Goal: Task Accomplishment & Management: Complete application form

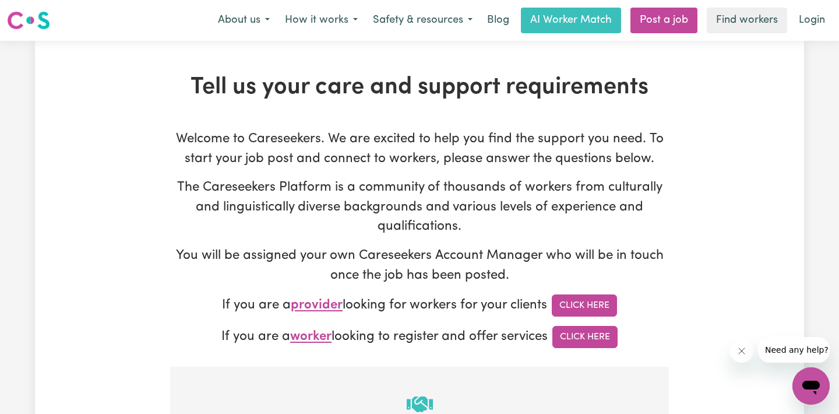
click at [44, 25] on img at bounding box center [28, 20] width 43 height 21
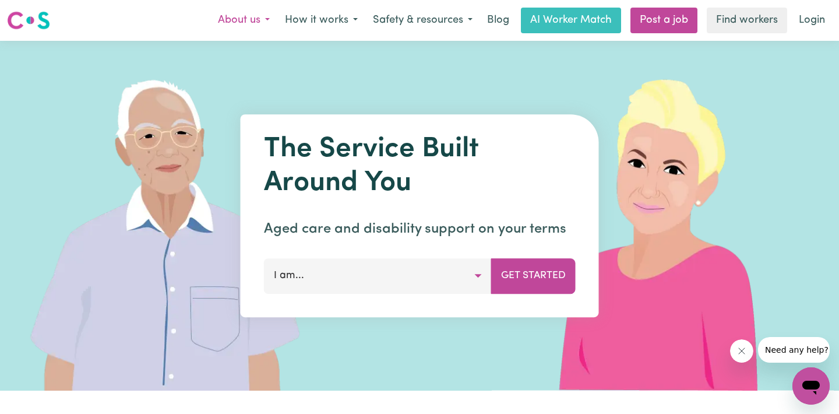
click at [259, 24] on button "About us" at bounding box center [243, 20] width 67 height 24
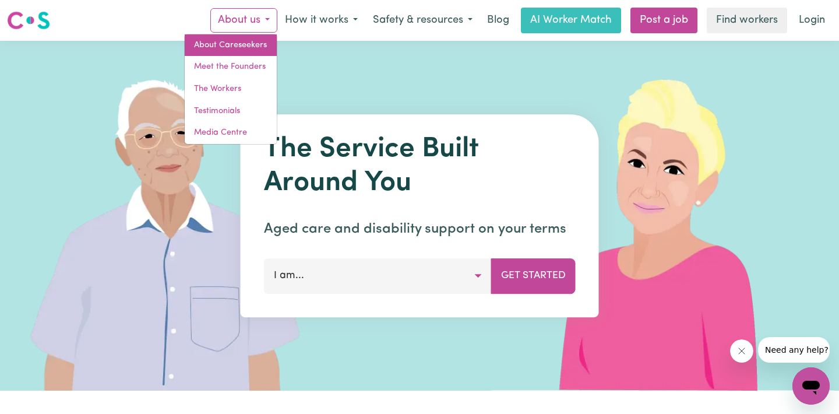
click at [249, 44] on link "About Careseekers" at bounding box center [231, 45] width 92 height 22
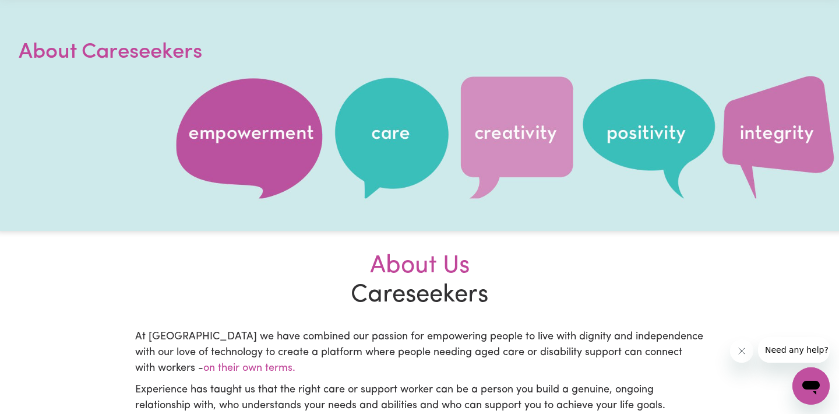
scroll to position [45, 0]
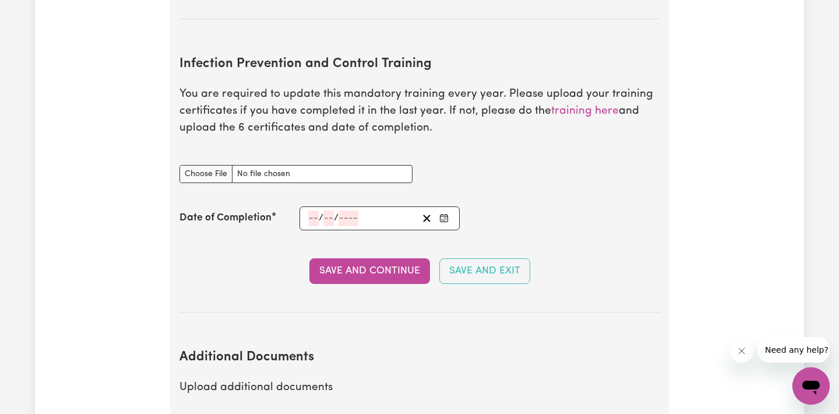
scroll to position [1726, 0]
click at [590, 105] on link "training here" at bounding box center [585, 110] width 68 height 11
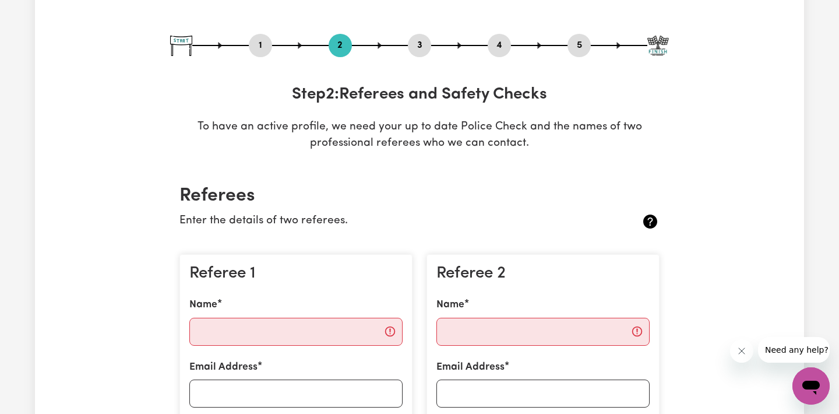
scroll to position [257, 0]
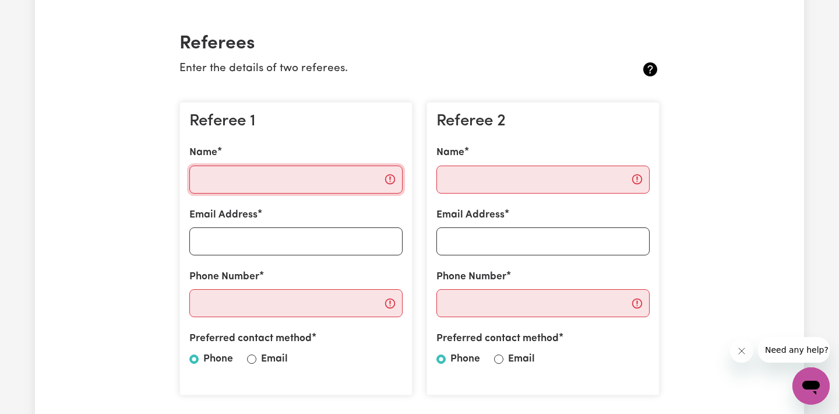
click at [237, 181] on input "Name" at bounding box center [295, 180] width 213 height 28
click at [412, 275] on div "Referee 1 Name Email Address Phone Number Preferred contact method Phone Email" at bounding box center [296, 249] width 233 height 294
click at [390, 303] on input "Phone Number" at bounding box center [295, 303] width 213 height 28
click at [178, 290] on div "Referee 1 Name Email Address Phone Number Preferred contact method Phone Email" at bounding box center [296, 249] width 247 height 312
click at [251, 355] on input "Email" at bounding box center [251, 358] width 9 height 9
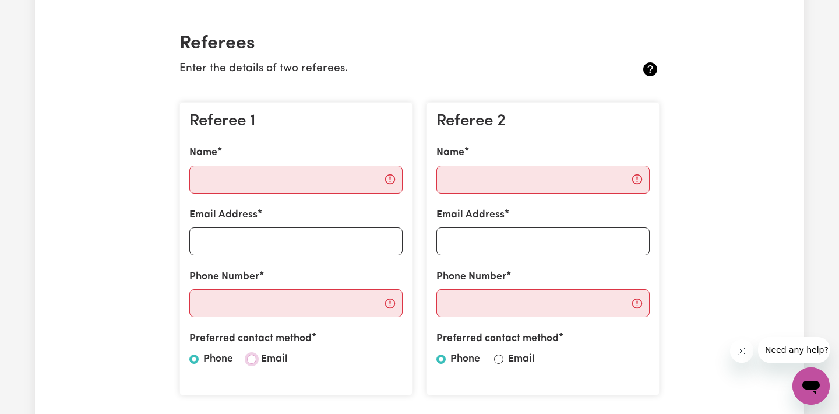
radio input "true"
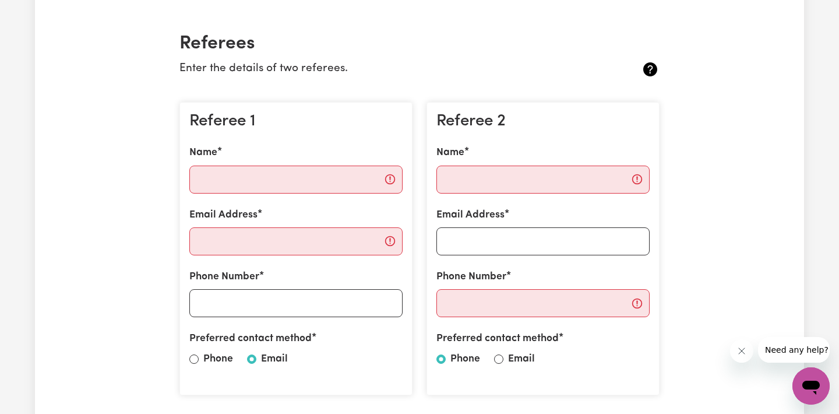
click at [529, 359] on label "Email" at bounding box center [521, 359] width 27 height 15
click at [504, 359] on input "Email" at bounding box center [498, 358] width 9 height 9
radio input "true"
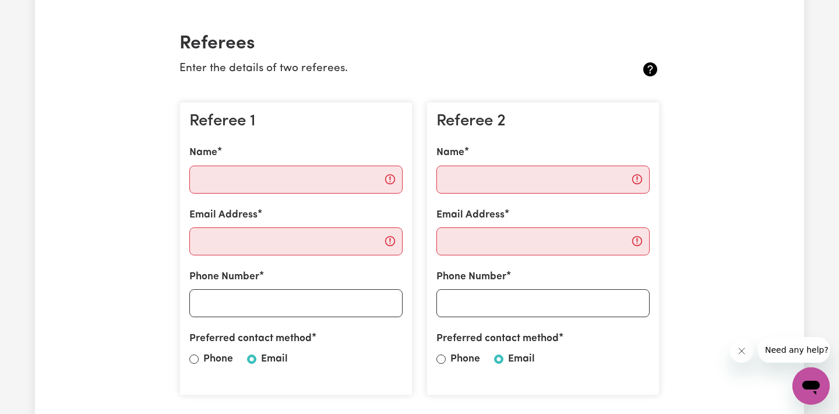
click at [176, 122] on div "Referee 1 Name Email Address Phone Number Preferred contact method Phone Email" at bounding box center [296, 249] width 247 height 312
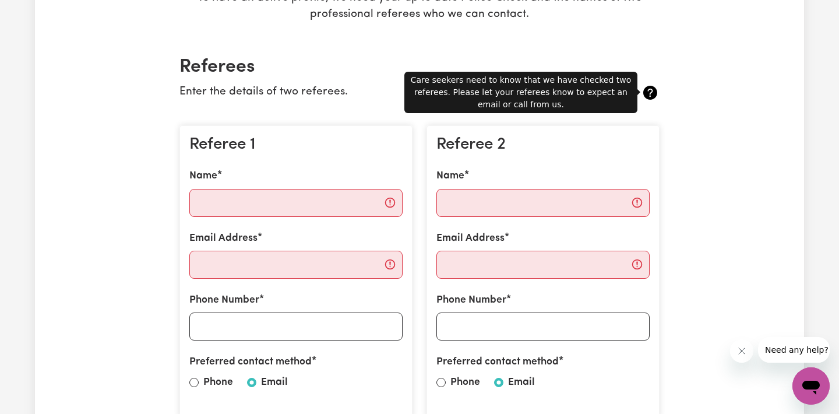
click at [652, 93] on icon at bounding box center [651, 93] width 14 height 14
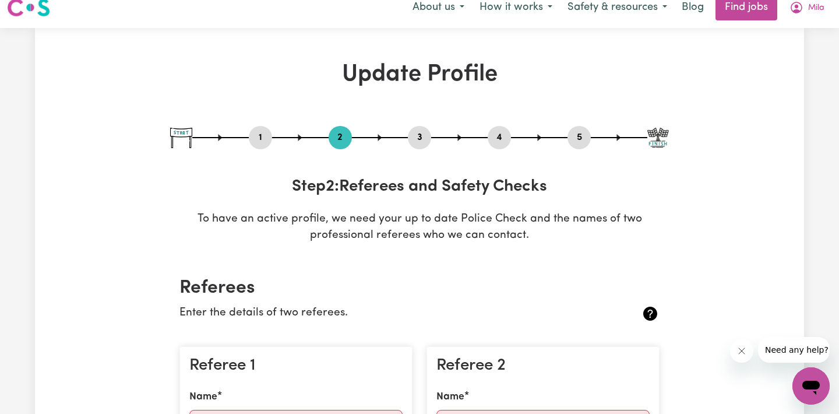
scroll to position [0, 0]
